Goal: Transaction & Acquisition: Book appointment/travel/reservation

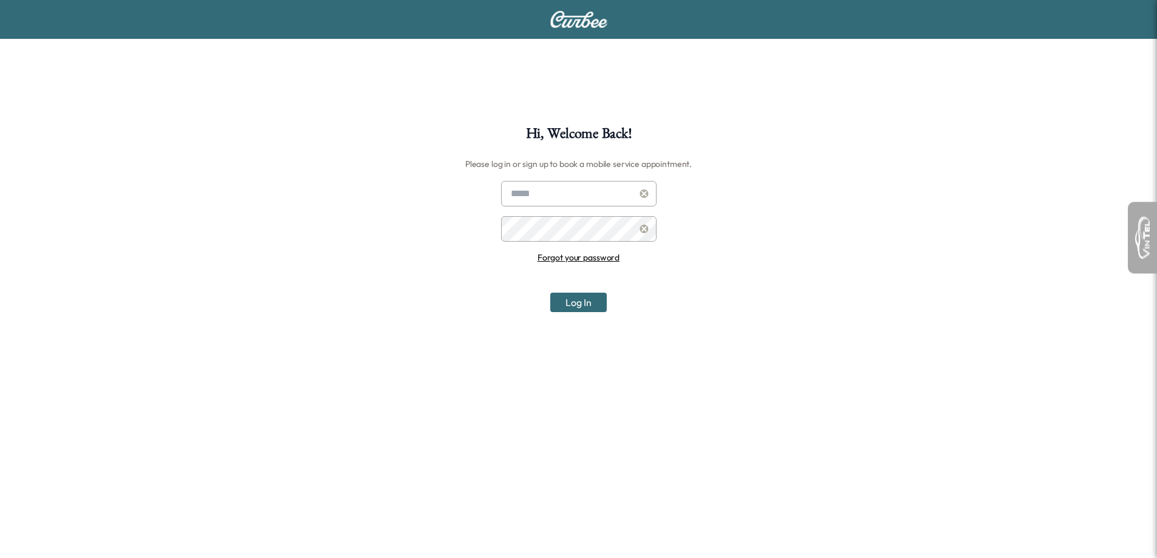
type input "**********"
click at [564, 297] on button "Log In" at bounding box center [578, 302] width 56 height 19
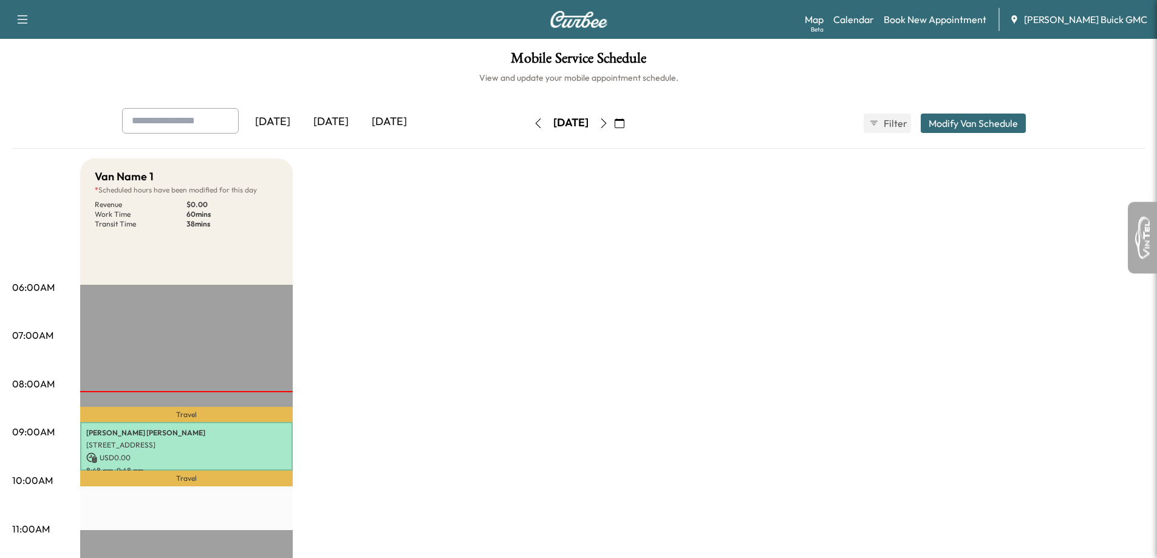
click at [608, 123] on icon "button" at bounding box center [604, 123] width 10 height 10
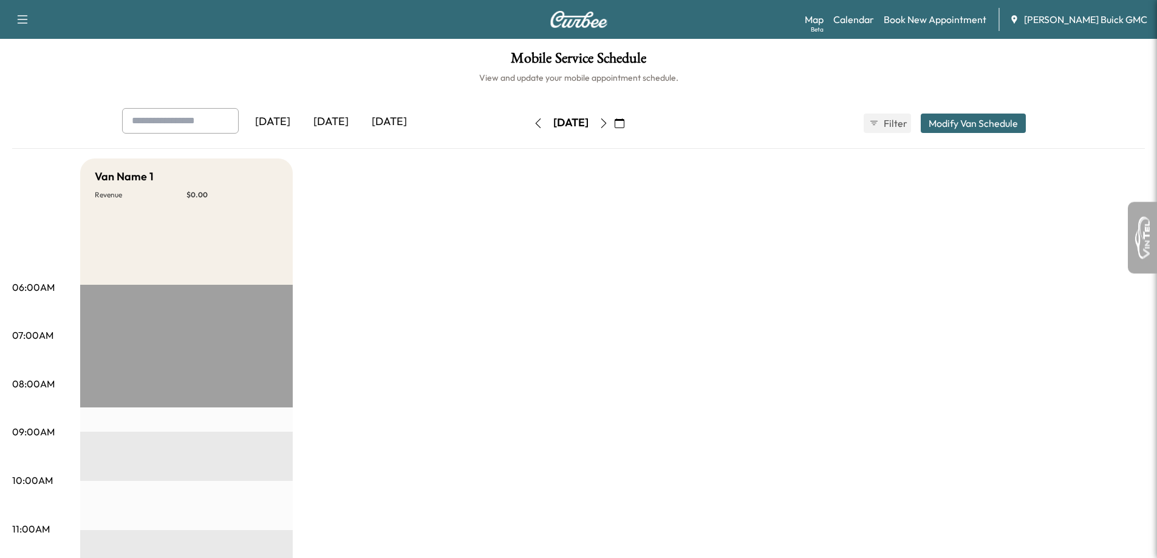
click at [608, 123] on icon "button" at bounding box center [604, 123] width 10 height 10
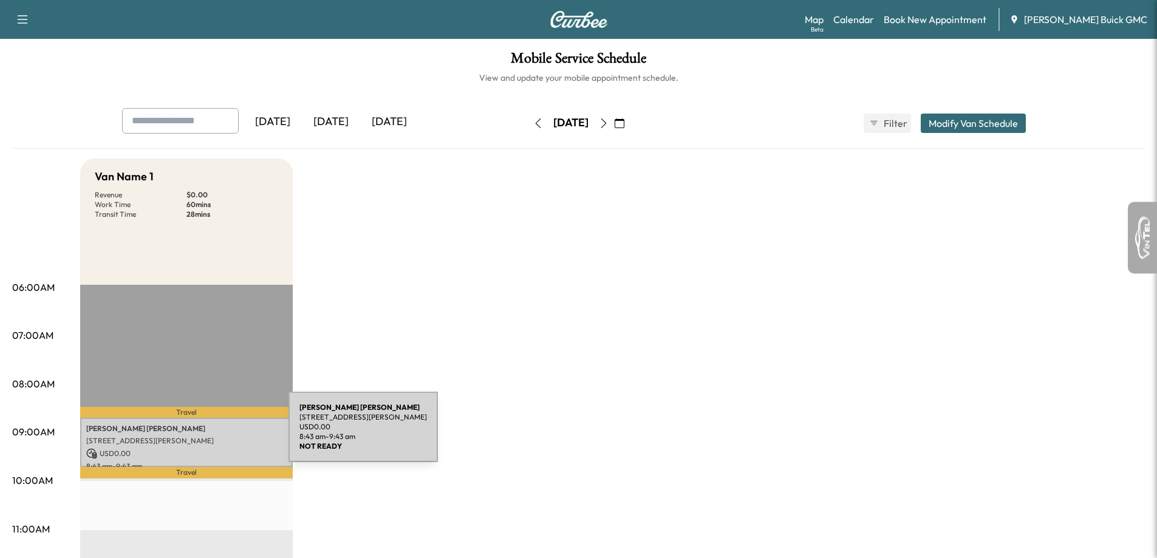
click at [197, 436] on p "[STREET_ADDRESS][PERSON_NAME]" at bounding box center [186, 441] width 200 height 10
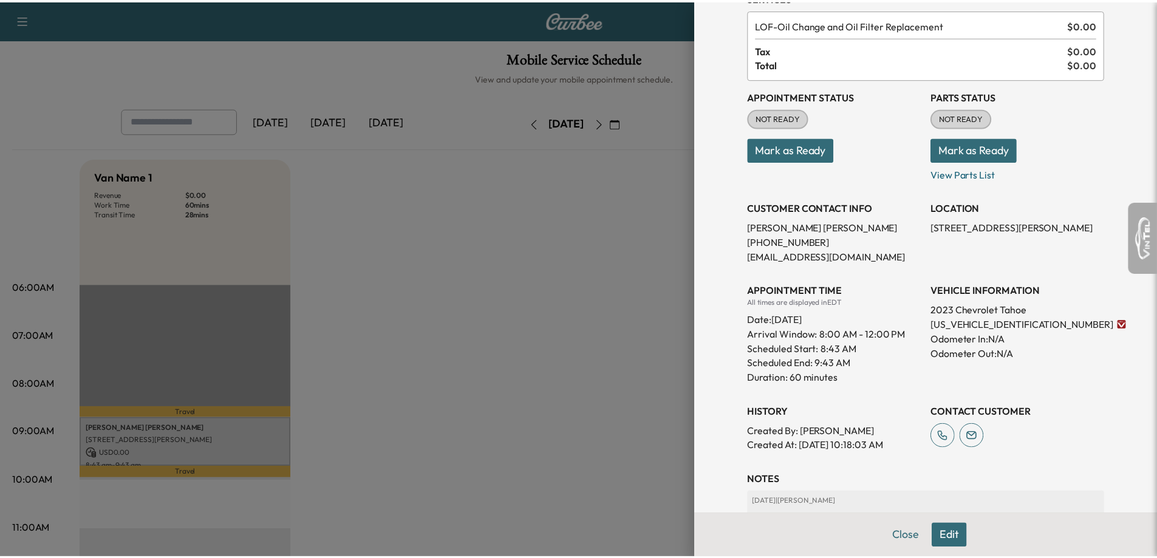
scroll to position [49, 0]
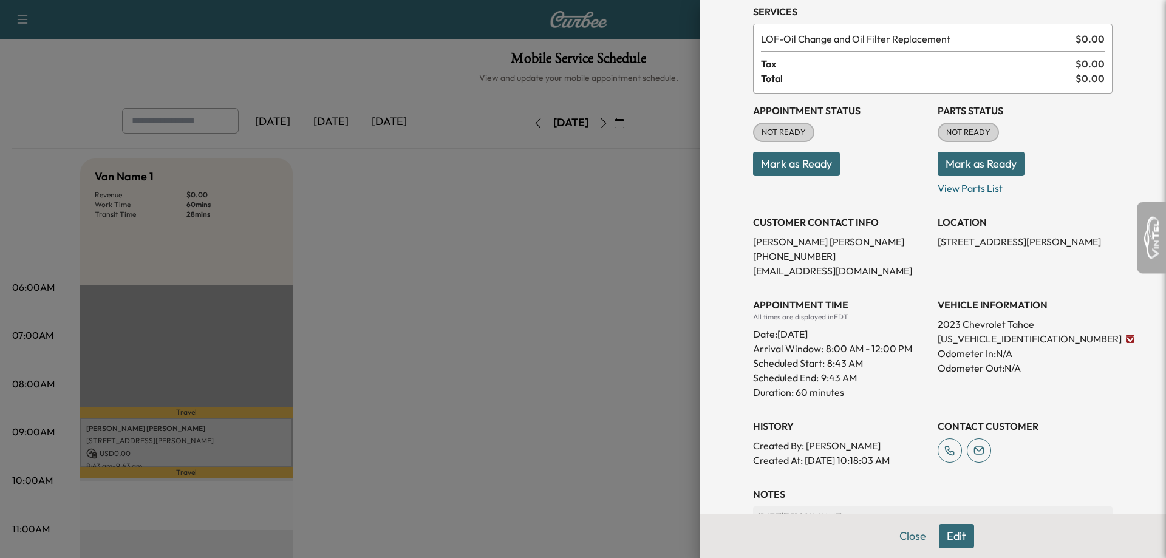
click at [574, 431] on div at bounding box center [583, 279] width 1166 height 558
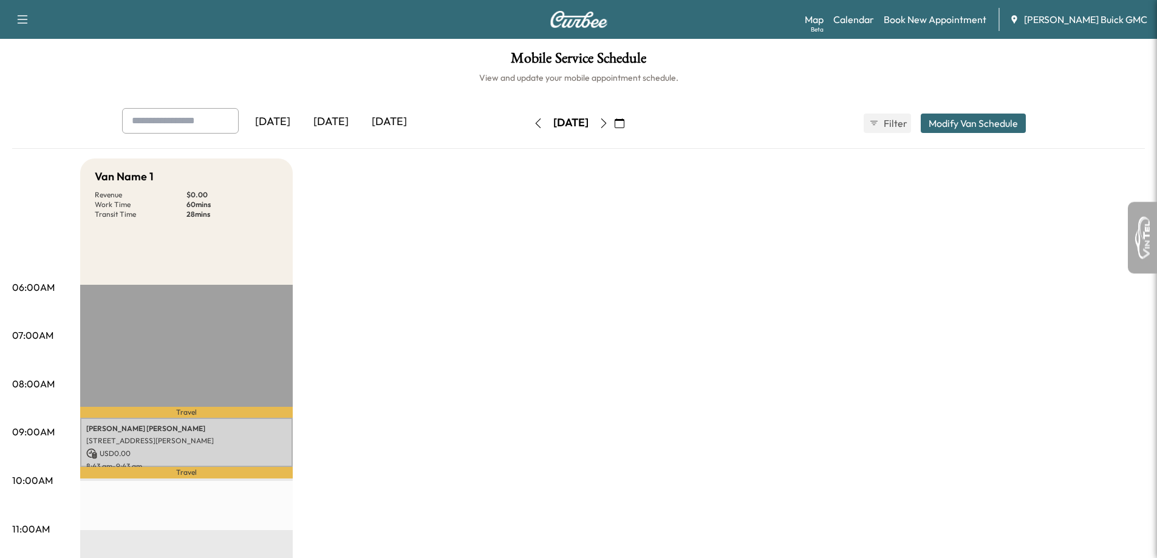
click at [384, 116] on div "[DATE]" at bounding box center [389, 122] width 58 height 28
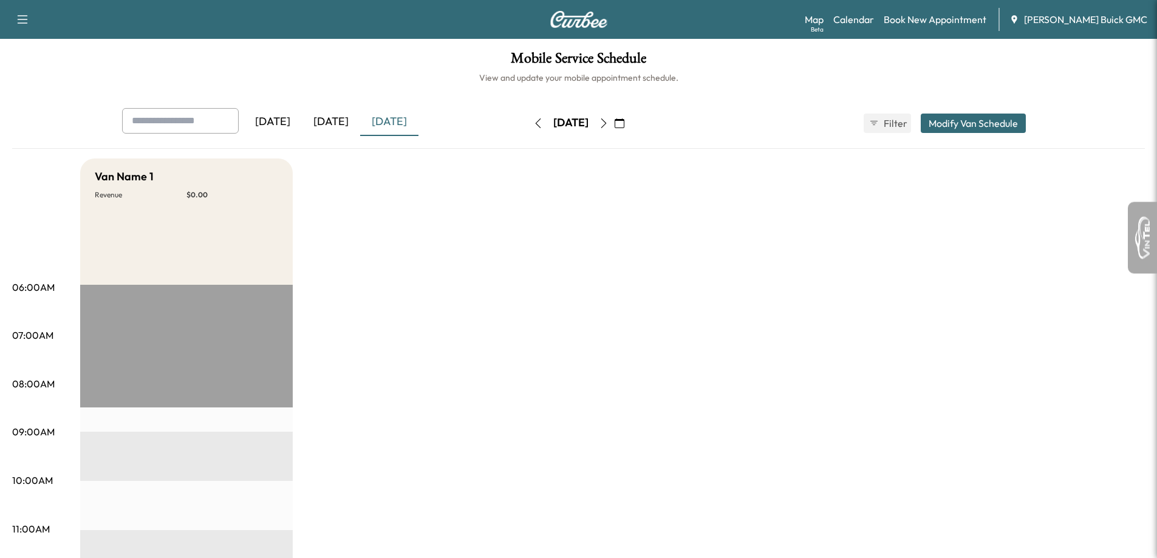
click at [399, 121] on div "[DATE]" at bounding box center [389, 122] width 58 height 28
click at [347, 125] on div "[DATE]" at bounding box center [331, 122] width 58 height 28
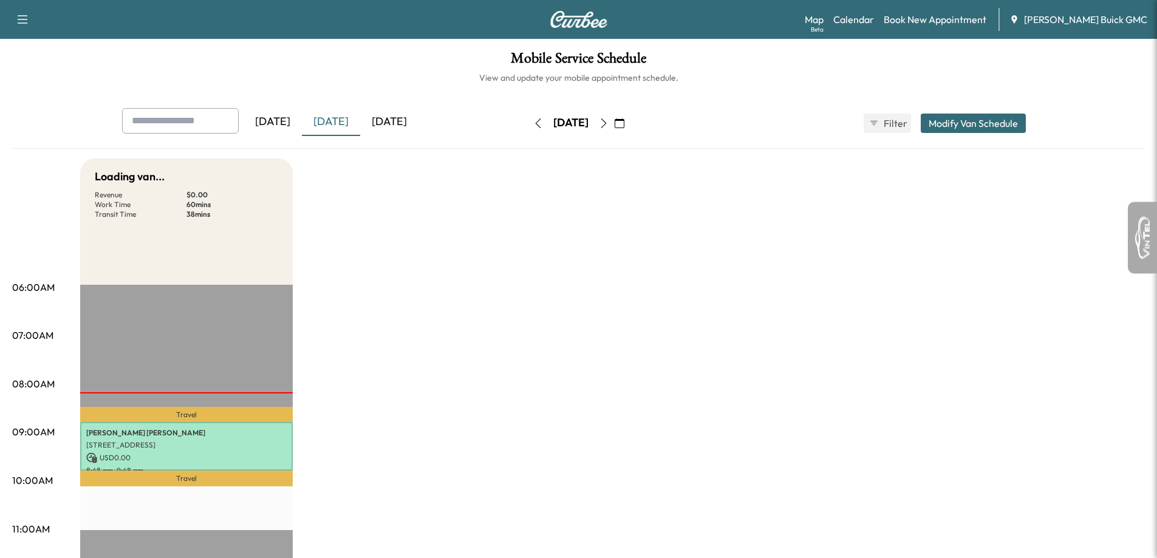
click at [384, 125] on div "[DATE]" at bounding box center [389, 122] width 58 height 28
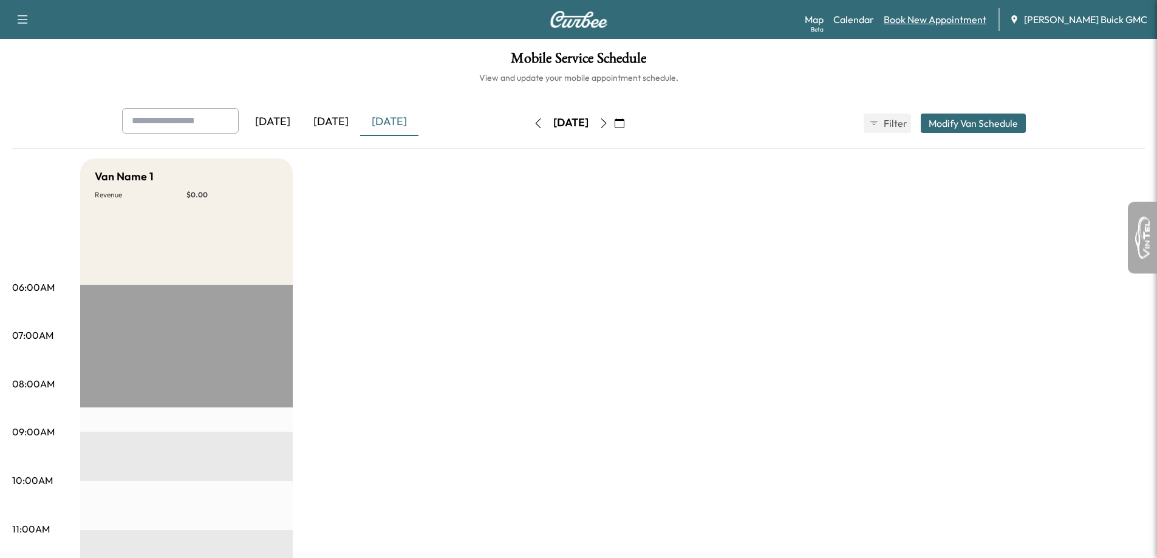
click at [947, 13] on link "Book New Appointment" at bounding box center [935, 19] width 103 height 15
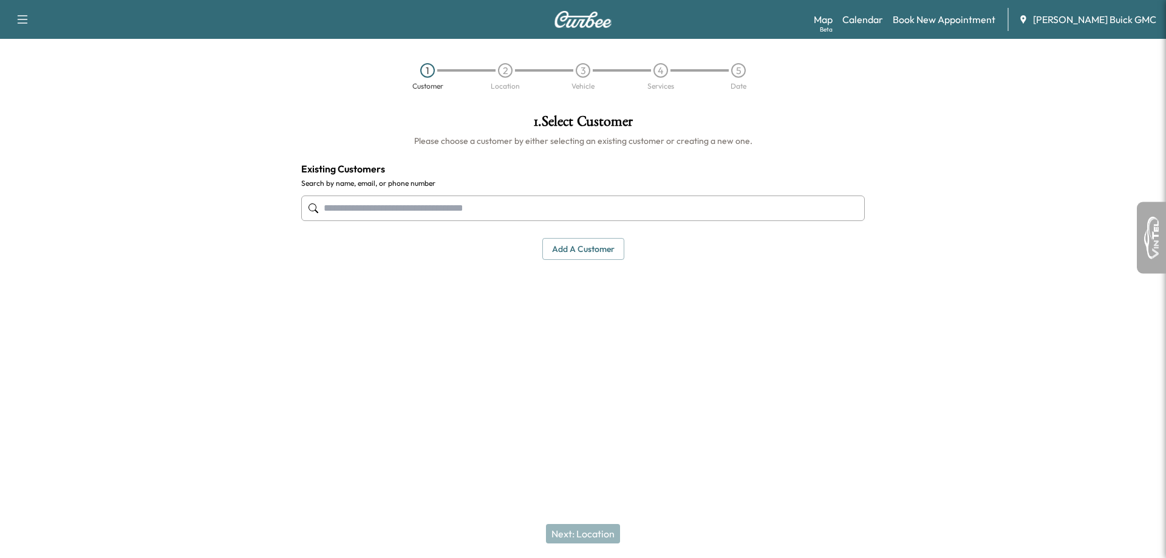
click at [579, 213] on input "text" at bounding box center [583, 209] width 564 height 26
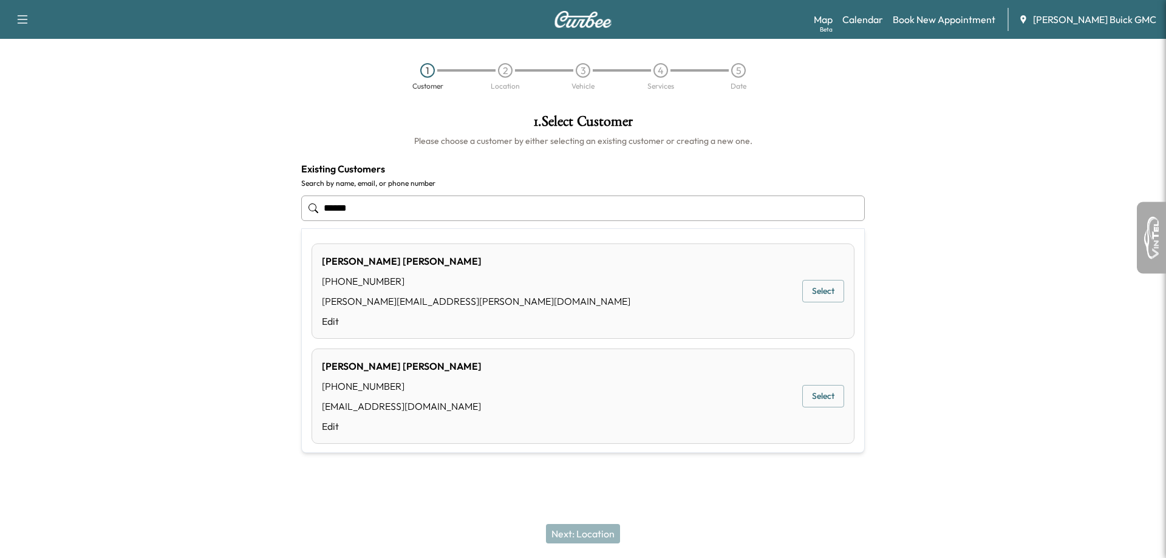
drag, startPoint x: 572, startPoint y: 390, endPoint x: 577, endPoint y: 384, distance: 7.8
click at [574, 386] on div "[PERSON_NAME] [PHONE_NUMBER] [PERSON_NAME][EMAIL_ADDRESS][DOMAIN_NAME] Edit Sel…" at bounding box center [583, 396] width 543 height 95
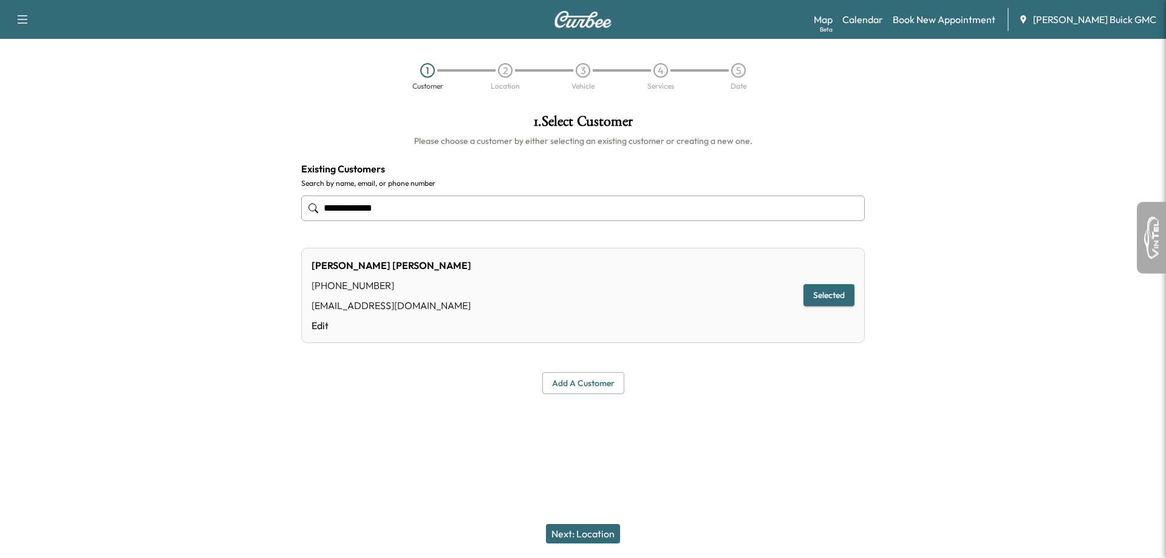
type input "**********"
click at [587, 529] on button "Next: Location" at bounding box center [583, 533] width 74 height 19
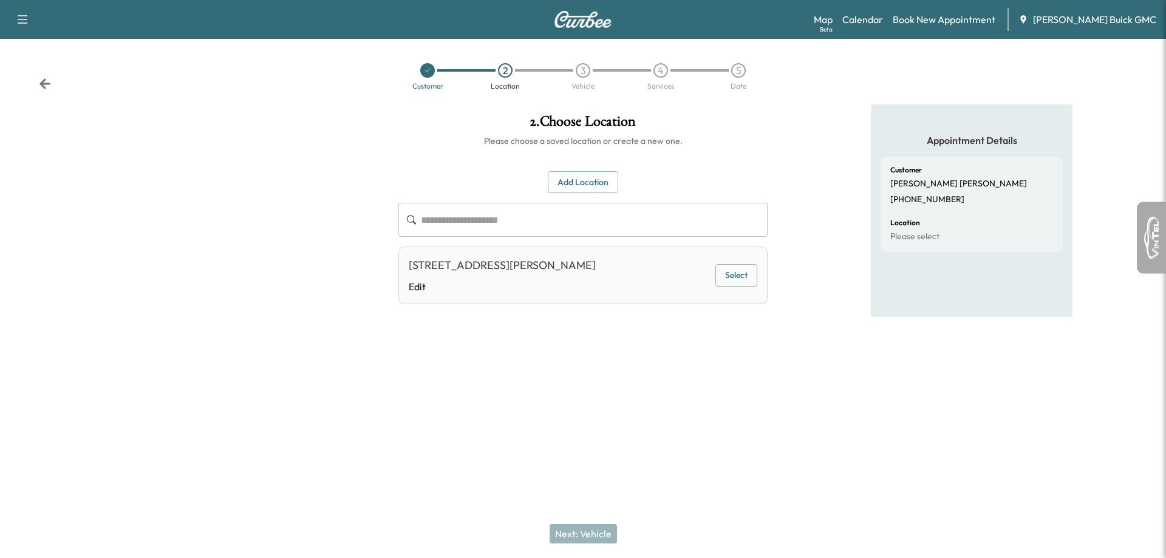
click at [753, 268] on button "Select" at bounding box center [736, 275] width 42 height 22
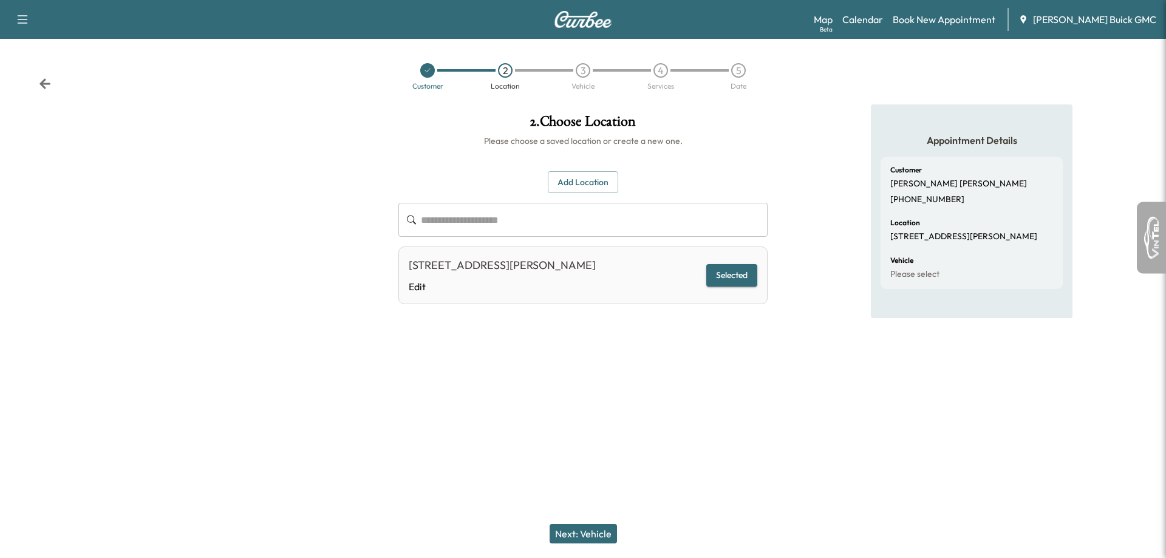
click at [579, 533] on button "Next: Vehicle" at bounding box center [583, 533] width 67 height 19
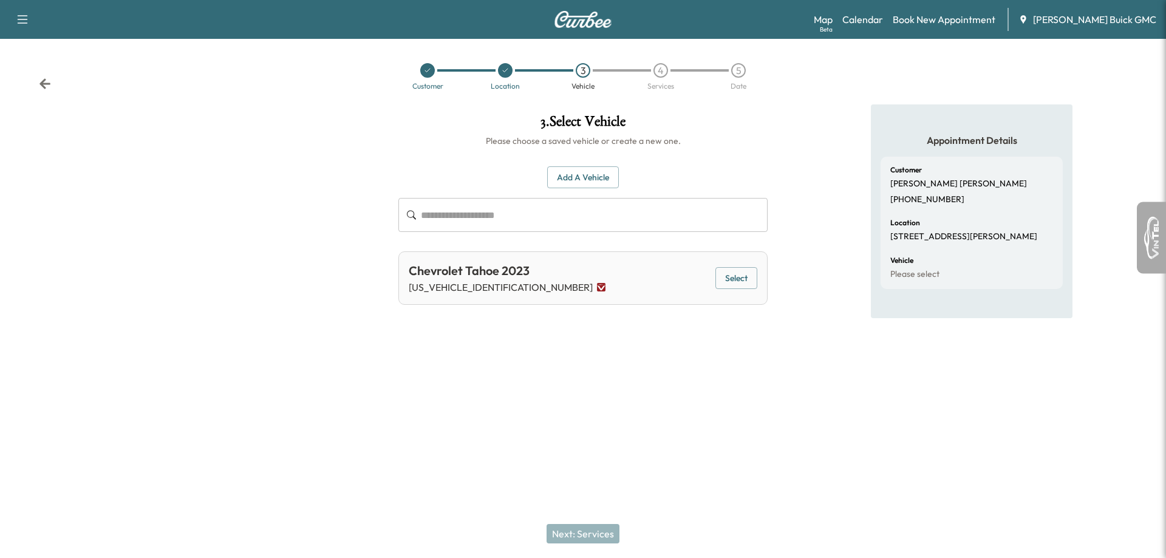
click at [737, 284] on button "Select" at bounding box center [736, 278] width 42 height 22
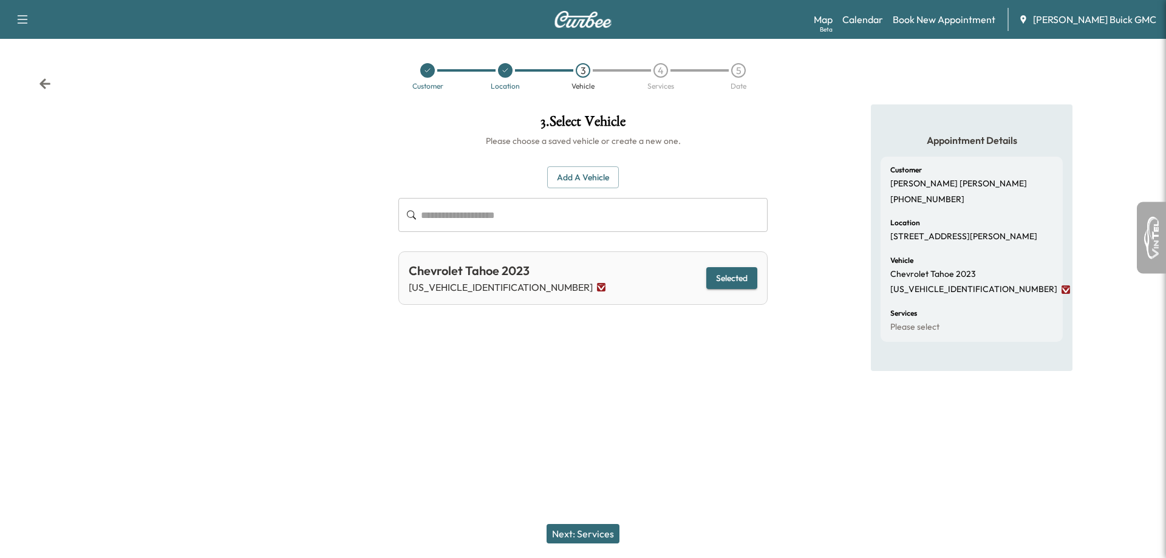
click at [598, 531] on button "Next: Services" at bounding box center [583, 533] width 73 height 19
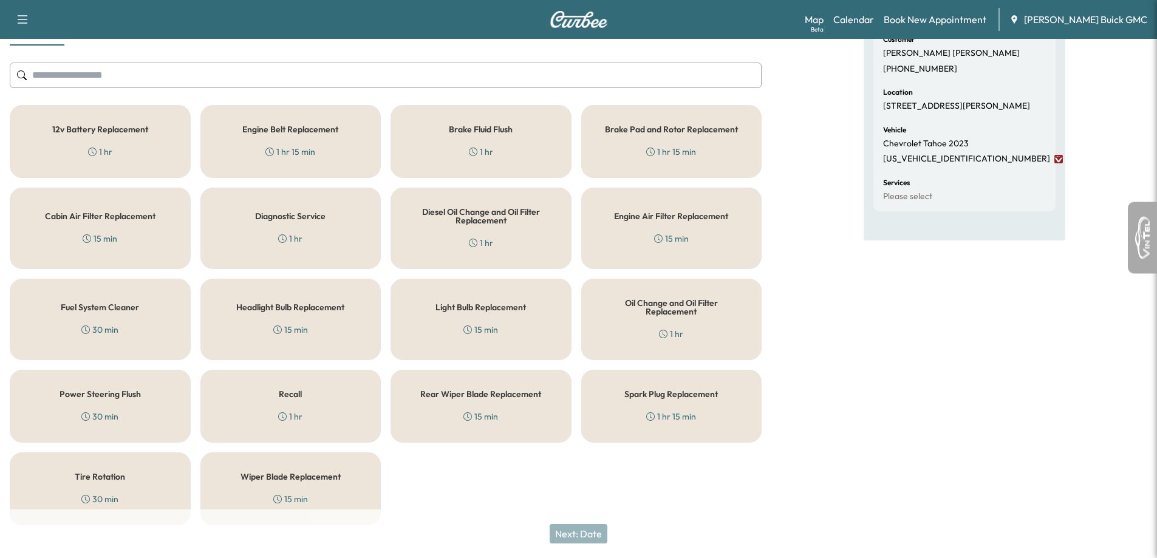
scroll to position [146, 0]
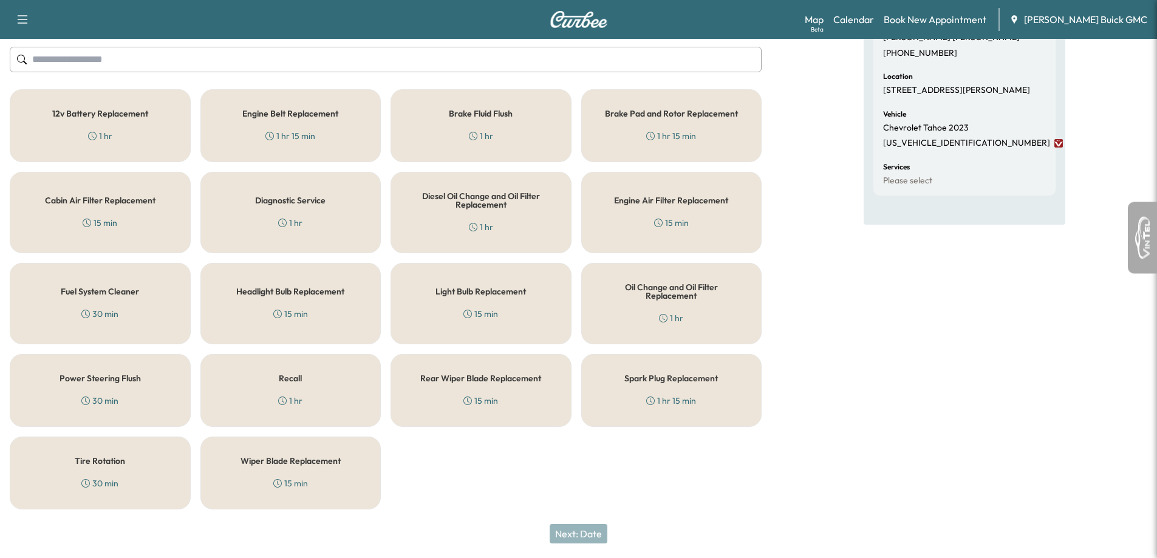
click at [700, 318] on div "Oil Change and Oil Filter Replacement 1 hr" at bounding box center [671, 303] width 181 height 81
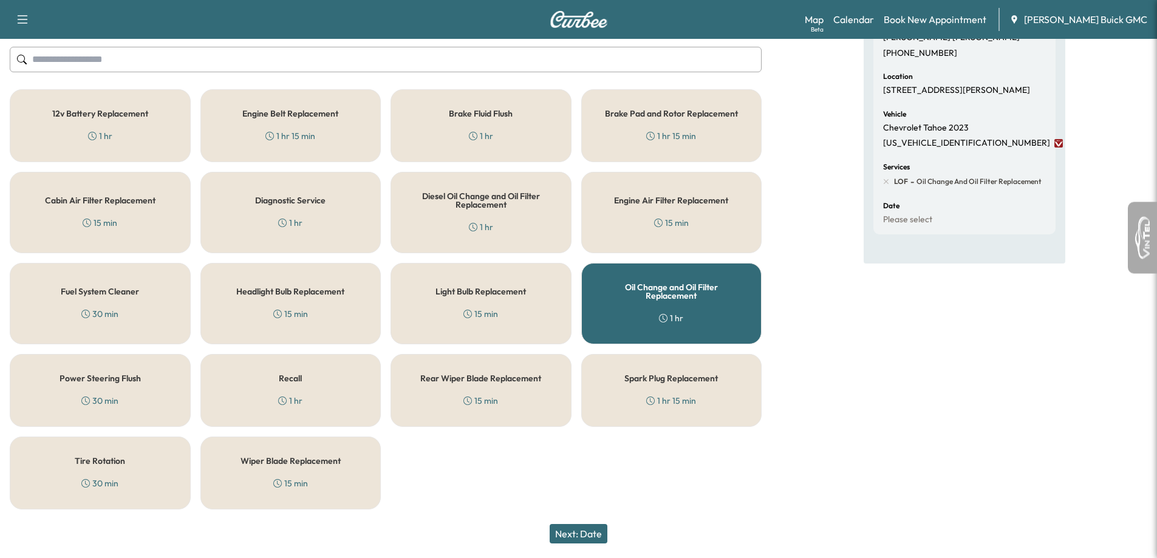
click at [592, 540] on button "Next: Date" at bounding box center [579, 533] width 58 height 19
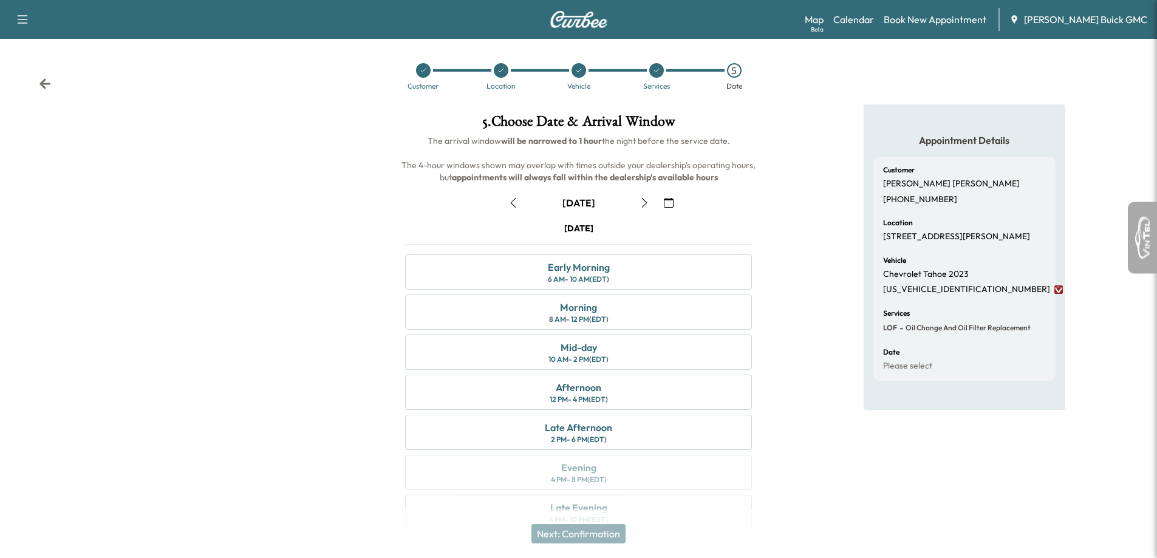
click at [642, 209] on button "button" at bounding box center [644, 202] width 21 height 19
drag, startPoint x: 771, startPoint y: 251, endPoint x: 792, endPoint y: 206, distance: 49.2
click at [792, 206] on div "Appointment Details Customer [PERSON_NAME] [PHONE_NUMBER] Location [STREET_ADDR…" at bounding box center [964, 324] width 386 height 440
click at [516, 205] on icon "button" at bounding box center [513, 203] width 10 height 10
click at [561, 312] on div "Morning" at bounding box center [578, 307] width 37 height 15
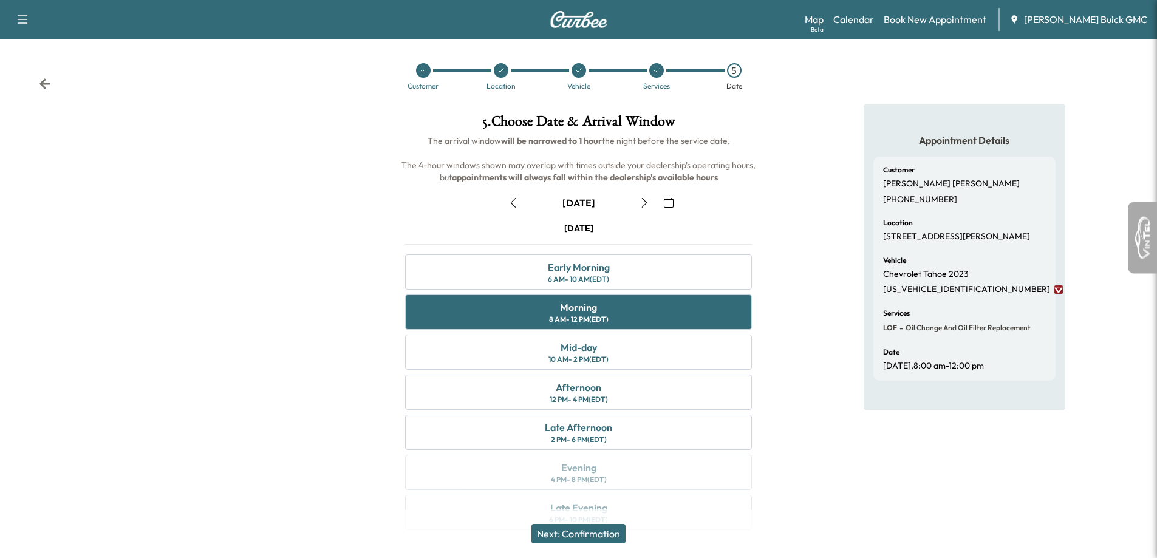
click at [601, 532] on button "Next: Confirmation" at bounding box center [578, 533] width 94 height 19
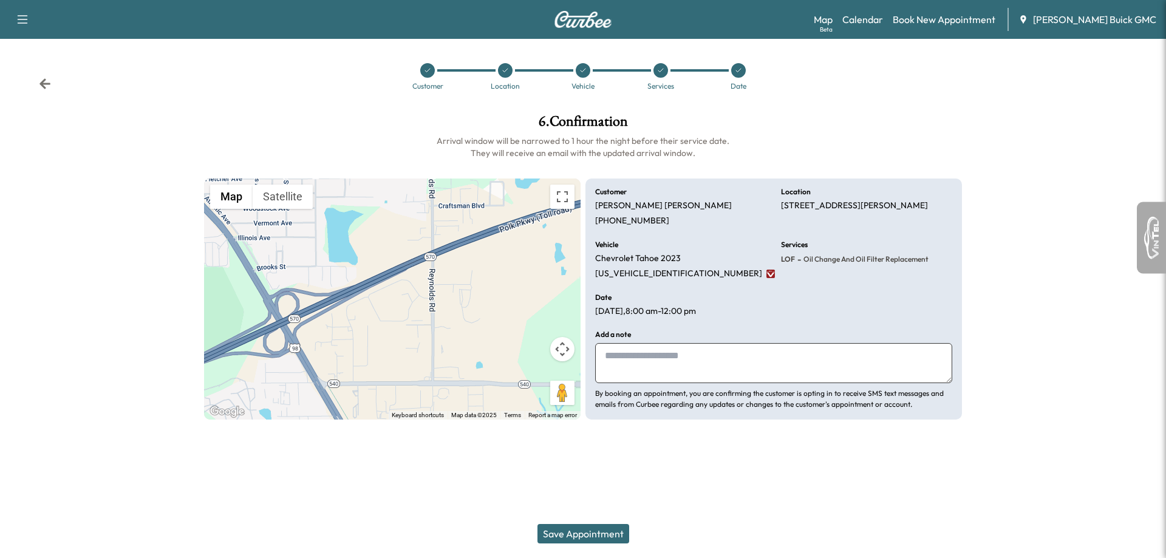
click at [578, 531] on button "Save Appointment" at bounding box center [583, 533] width 92 height 19
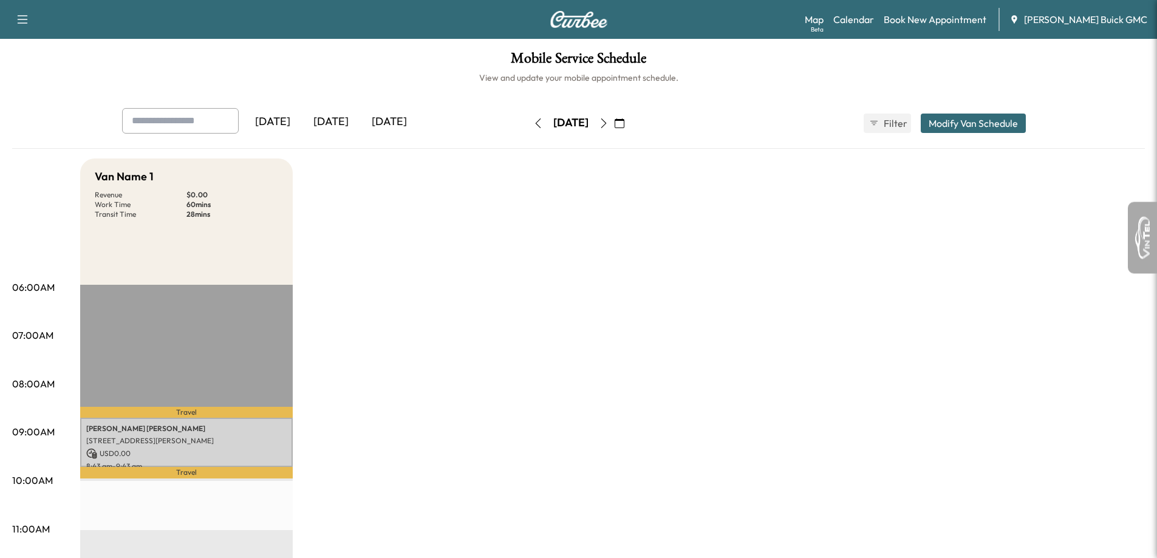
click at [614, 128] on button "button" at bounding box center [603, 123] width 21 height 19
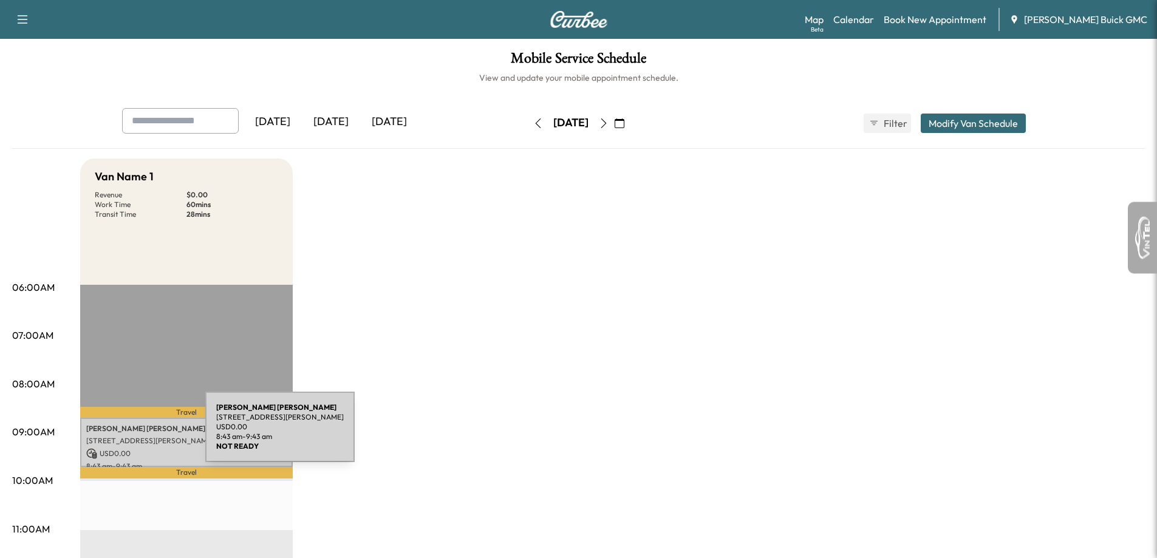
click at [114, 436] on p "[STREET_ADDRESS][PERSON_NAME]" at bounding box center [186, 441] width 200 height 10
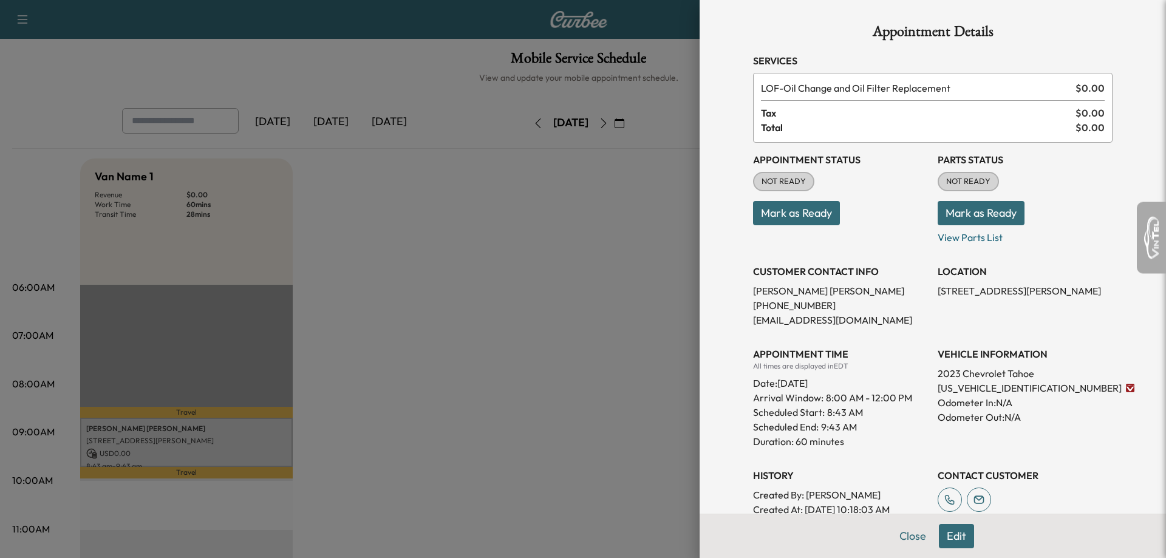
click at [941, 532] on button "Edit" at bounding box center [956, 536] width 35 height 24
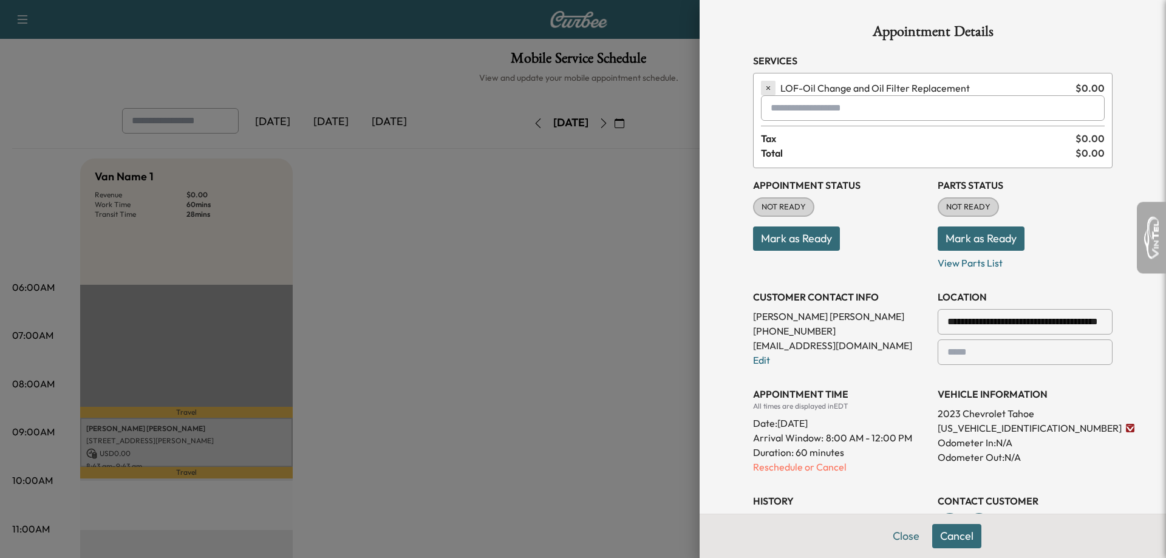
click at [764, 87] on icon "button" at bounding box center [768, 88] width 9 height 9
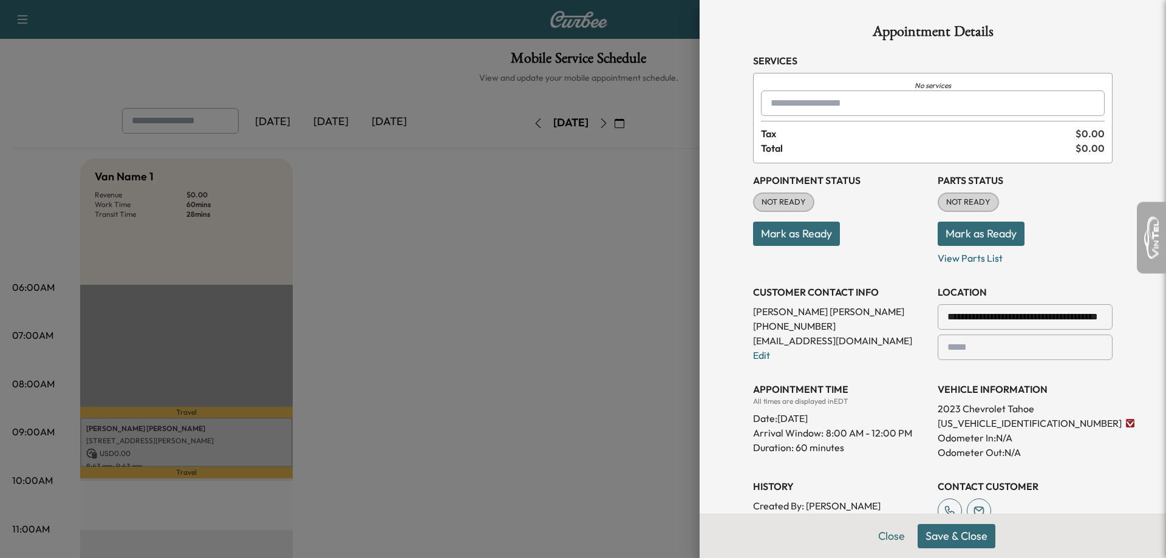
click at [941, 538] on button "Save & Close" at bounding box center [957, 536] width 78 height 24
click at [790, 201] on span "NOT READY" at bounding box center [783, 202] width 59 height 12
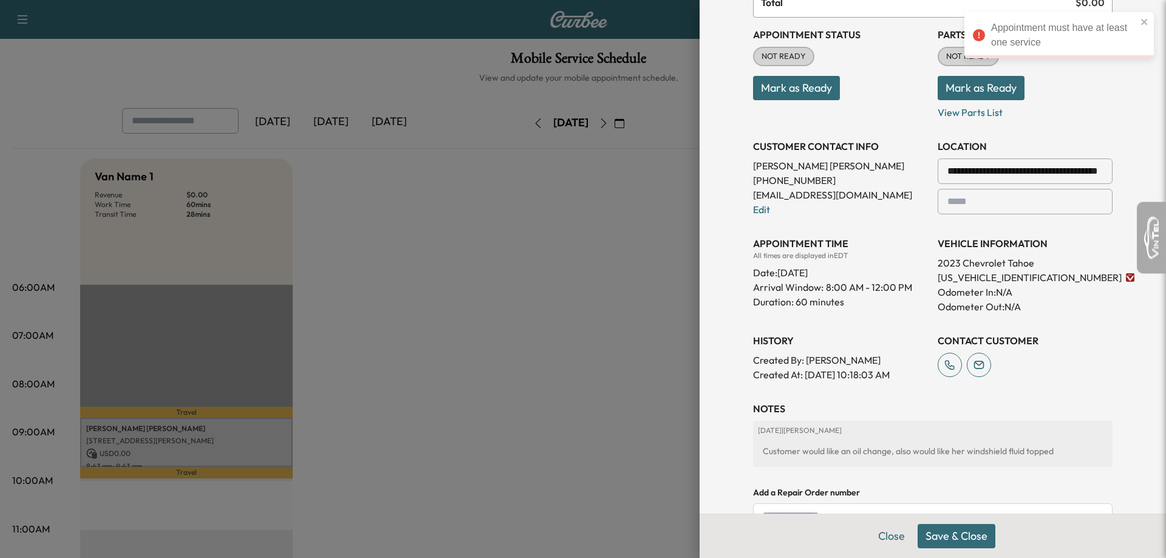
scroll to position [284, 0]
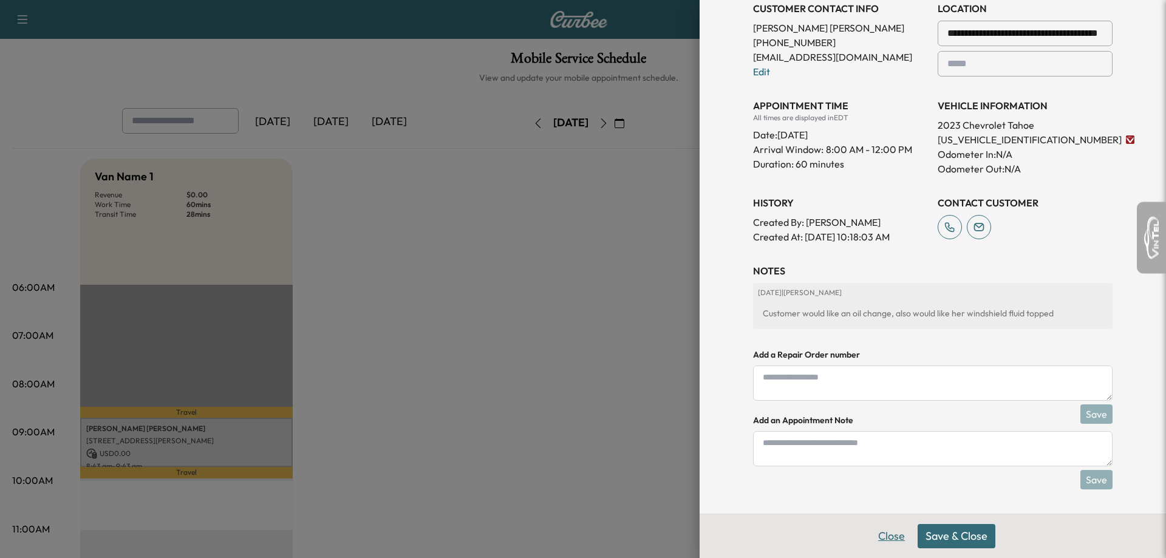
click at [890, 547] on button "Close" at bounding box center [891, 536] width 43 height 24
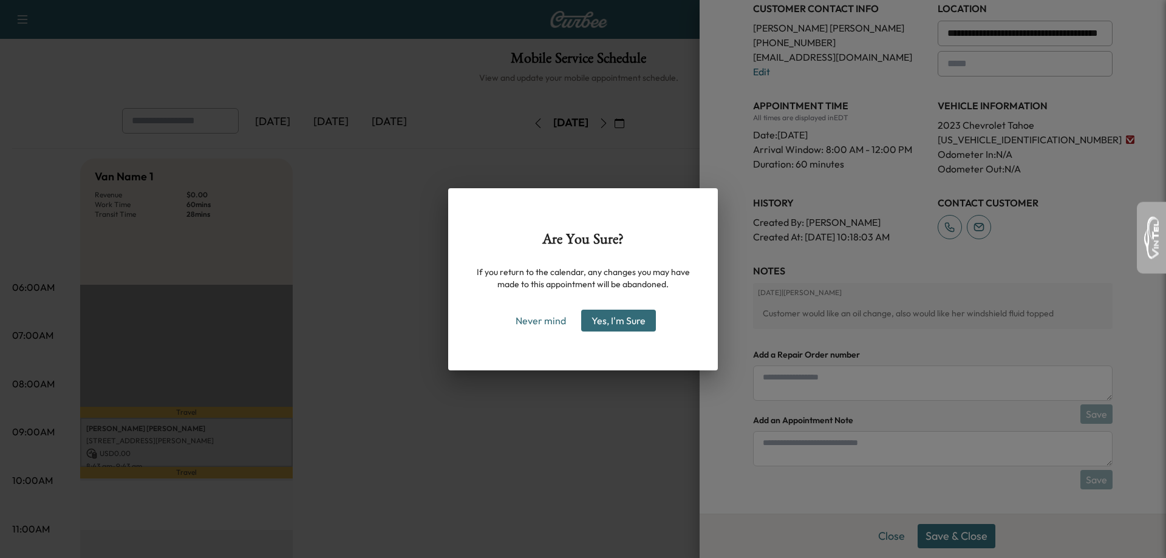
click at [608, 326] on button "Yes, I'm Sure" at bounding box center [618, 321] width 75 height 22
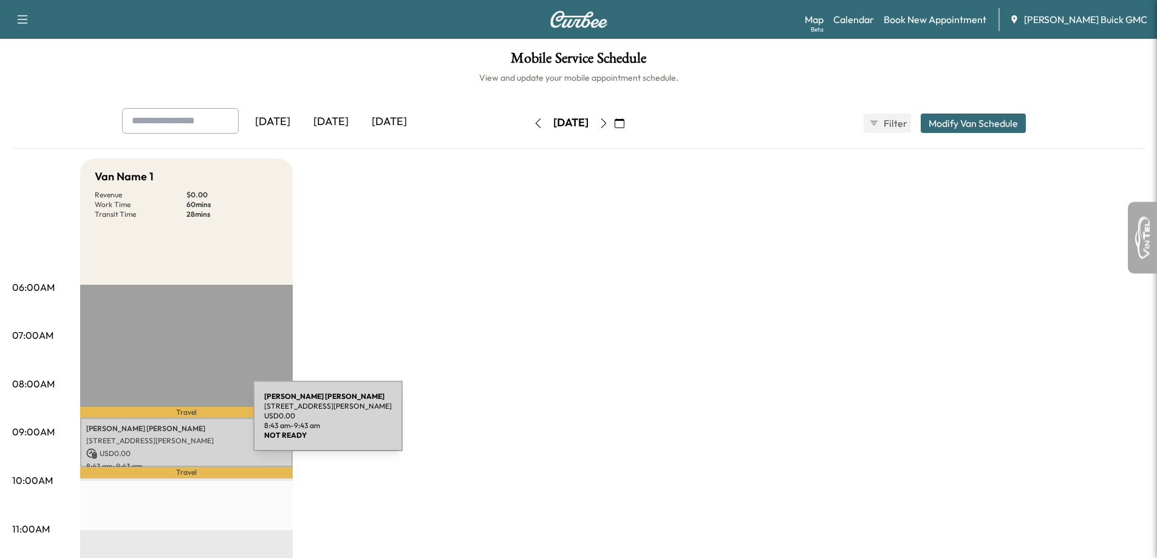
click at [162, 424] on p "[PERSON_NAME]" at bounding box center [186, 429] width 200 height 10
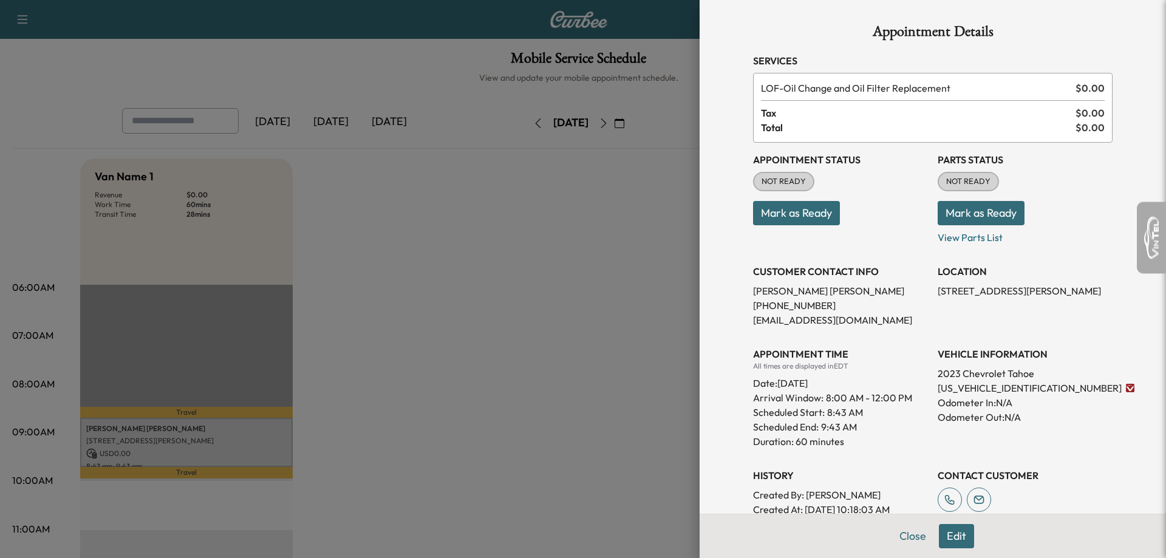
drag, startPoint x: 162, startPoint y: 423, endPoint x: 154, endPoint y: 434, distance: 14.0
drag, startPoint x: 154, startPoint y: 434, endPoint x: 552, endPoint y: 338, distance: 409.1
click at [552, 338] on div at bounding box center [583, 279] width 1166 height 558
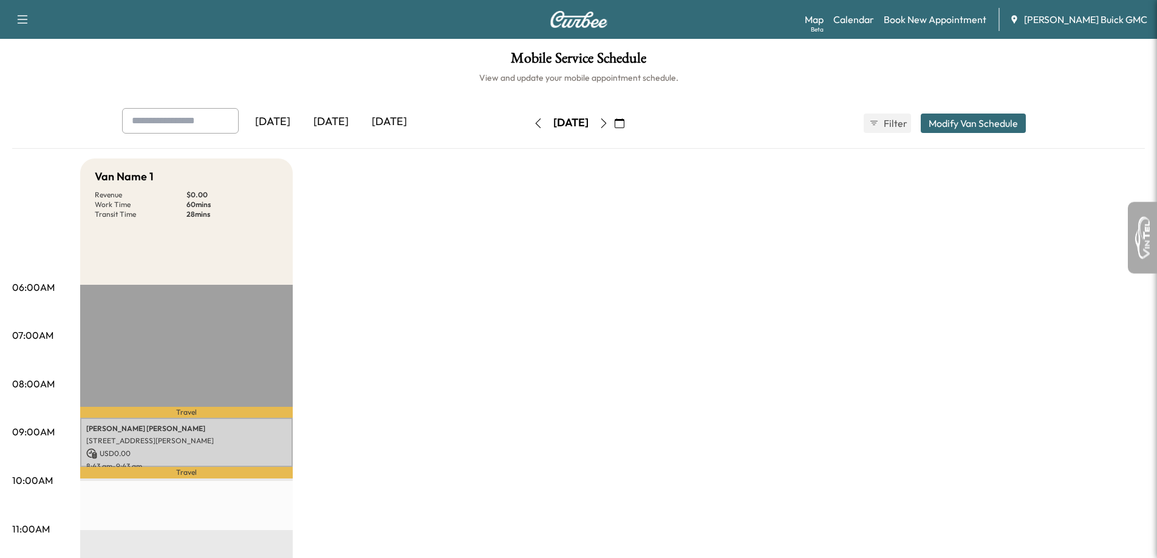
click at [241, 418] on div "[PERSON_NAME] [STREET_ADDRESS][PERSON_NAME] USD 0.00 8:43 am - 9:43 am" at bounding box center [186, 442] width 213 height 49
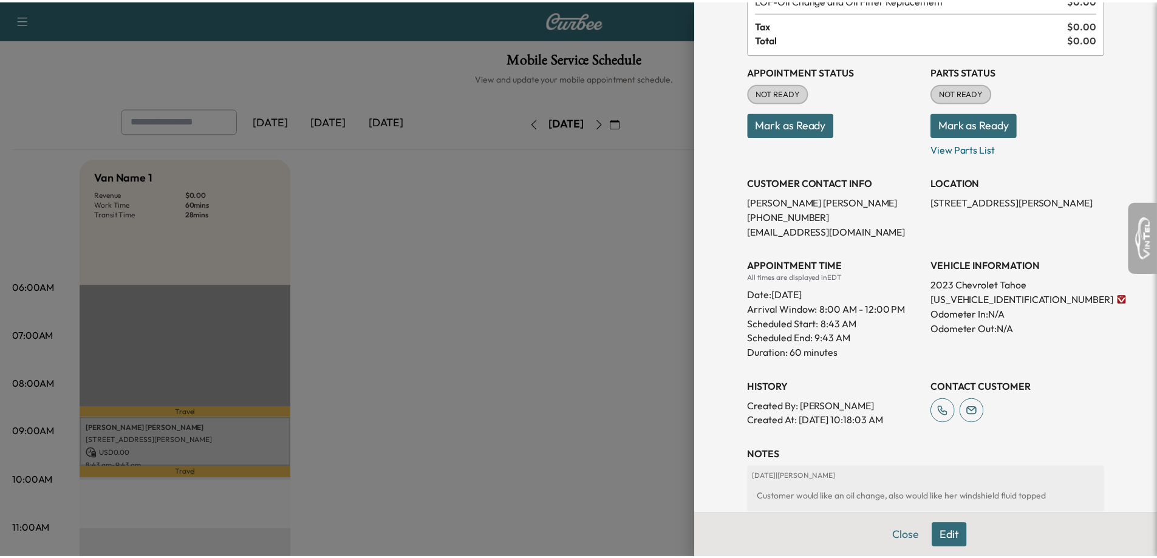
scroll to position [171, 0]
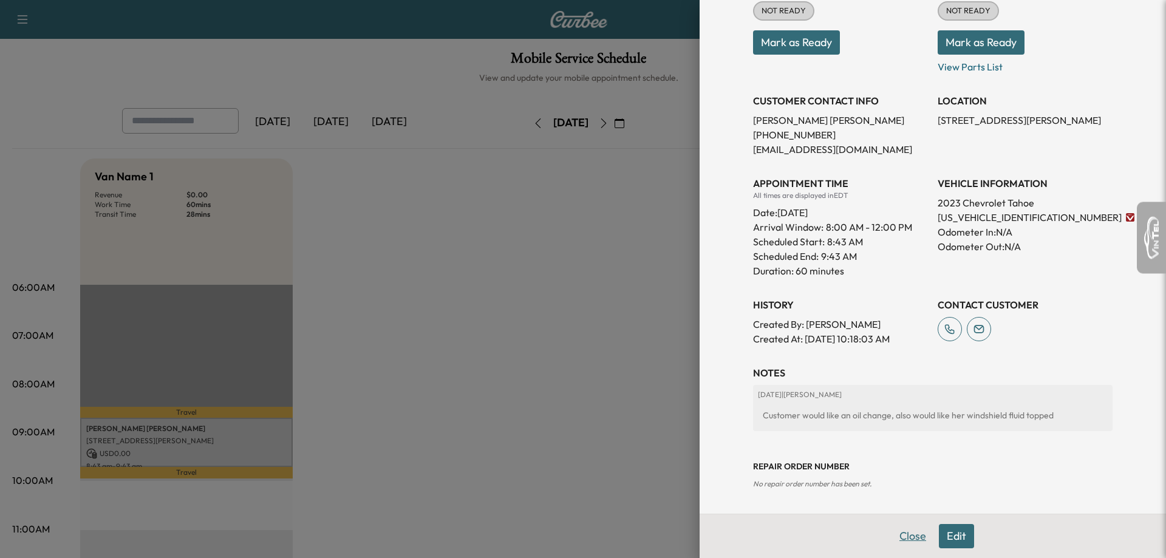
click at [896, 528] on button "Close" at bounding box center [912, 536] width 43 height 24
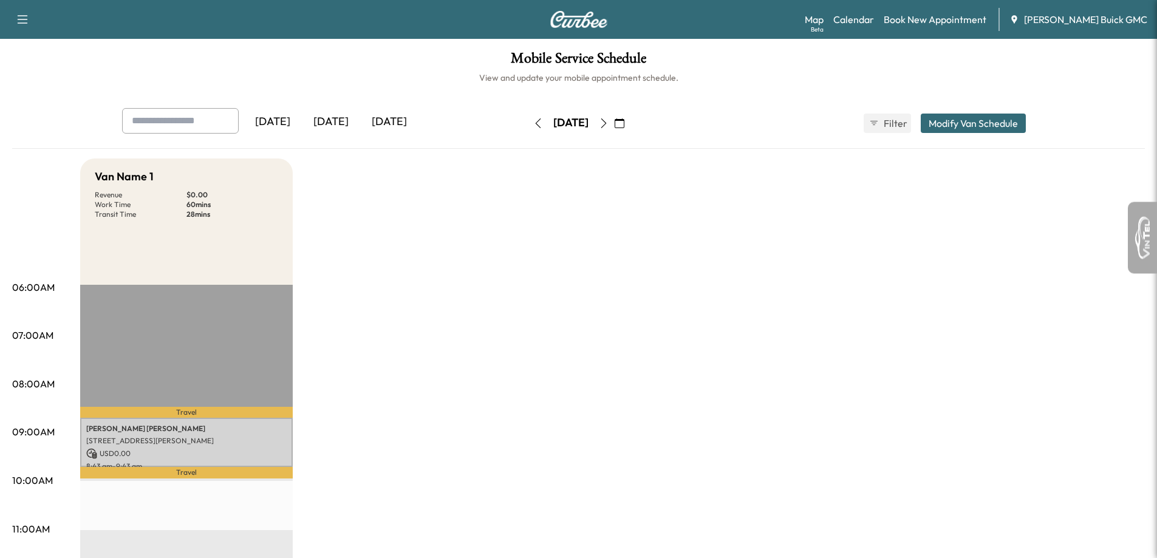
click at [528, 129] on button "button" at bounding box center [538, 123] width 21 height 19
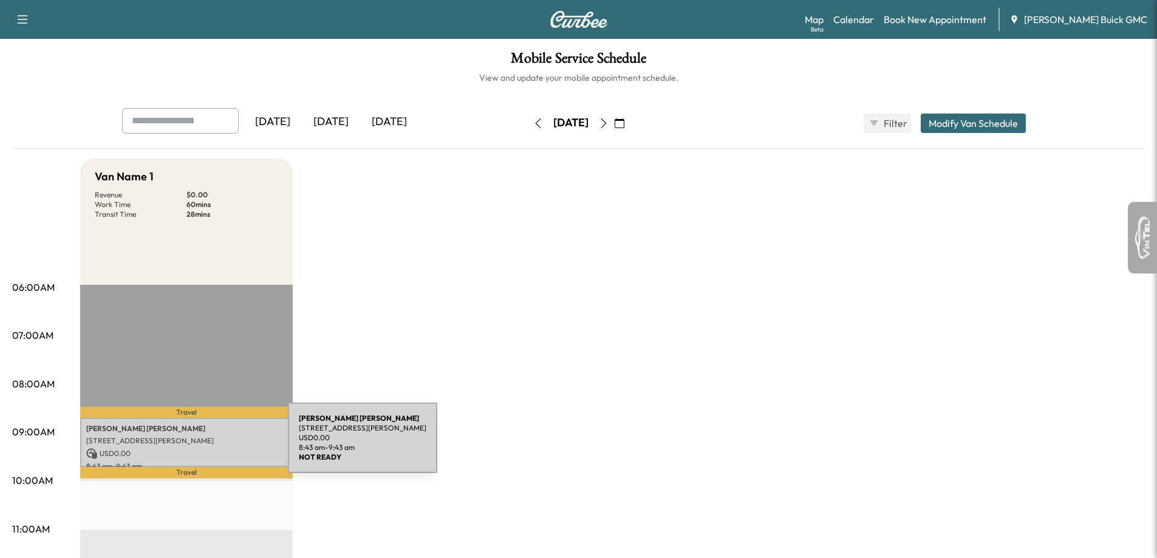
click at [194, 446] on div "[PERSON_NAME] [STREET_ADDRESS][PERSON_NAME] USD 0.00 8:43 am - 9:43 am" at bounding box center [186, 442] width 213 height 49
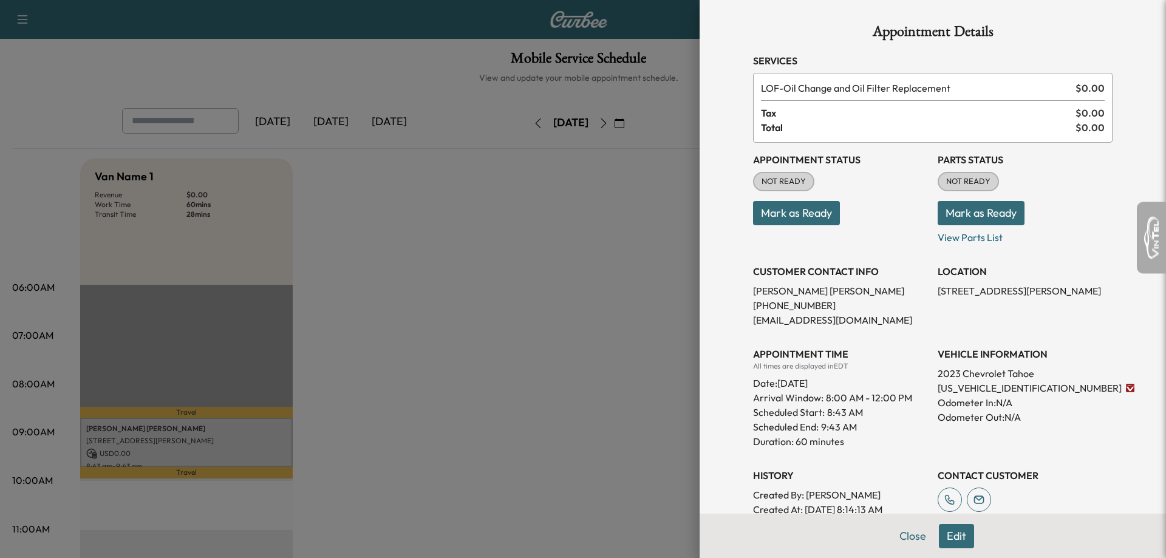
drag, startPoint x: 619, startPoint y: 451, endPoint x: 599, endPoint y: 451, distance: 20.0
click at [616, 452] on div at bounding box center [583, 279] width 1166 height 558
